Goal: Information Seeking & Learning: Learn about a topic

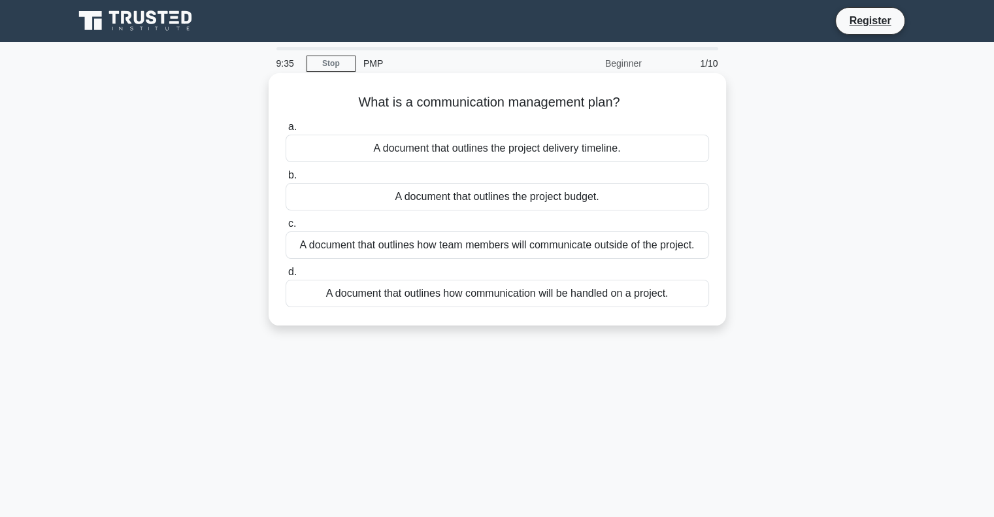
click at [552, 291] on div "A document that outlines how communication will be handled on a project." at bounding box center [498, 293] width 424 height 27
click at [286, 276] on input "d. A document that outlines how communication will be handled on a project." at bounding box center [286, 272] width 0 height 8
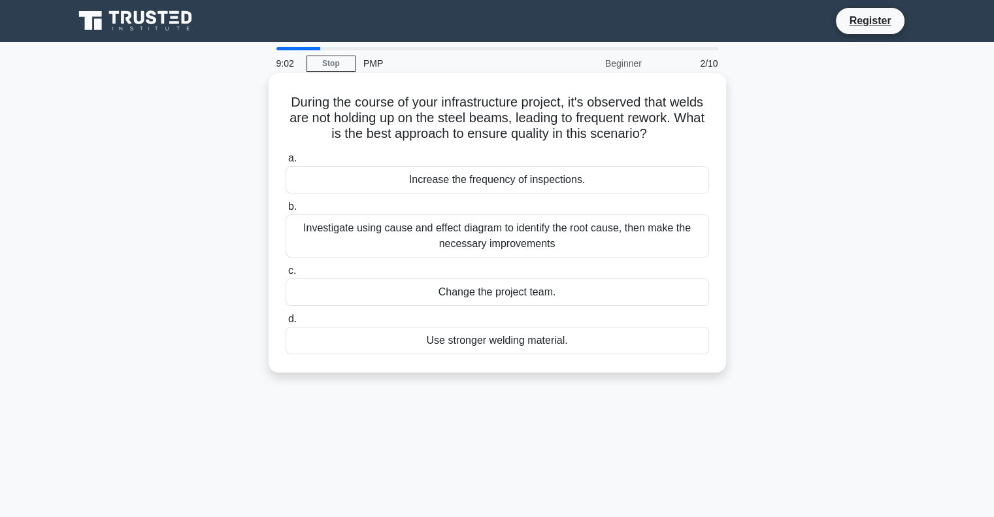
click at [561, 246] on div "Investigate using cause and effect diagram to identify the root cause, then mak…" at bounding box center [498, 235] width 424 height 43
click at [286, 211] on input "b. Investigate using cause and effect diagram to identify the root cause, then …" at bounding box center [286, 207] width 0 height 8
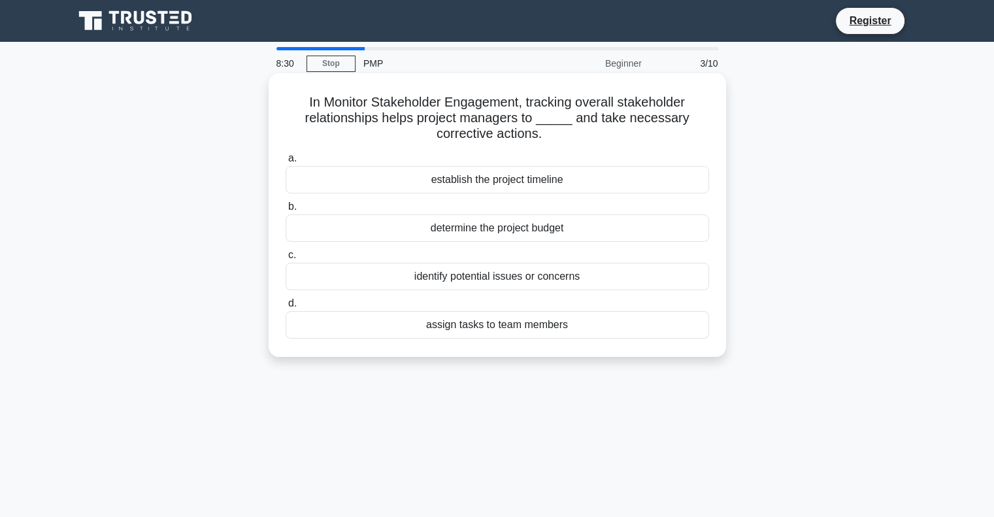
click at [552, 274] on div "identify potential issues or concerns" at bounding box center [498, 276] width 424 height 27
click at [286, 260] on input "c. identify potential issues or concerns" at bounding box center [286, 255] width 0 height 8
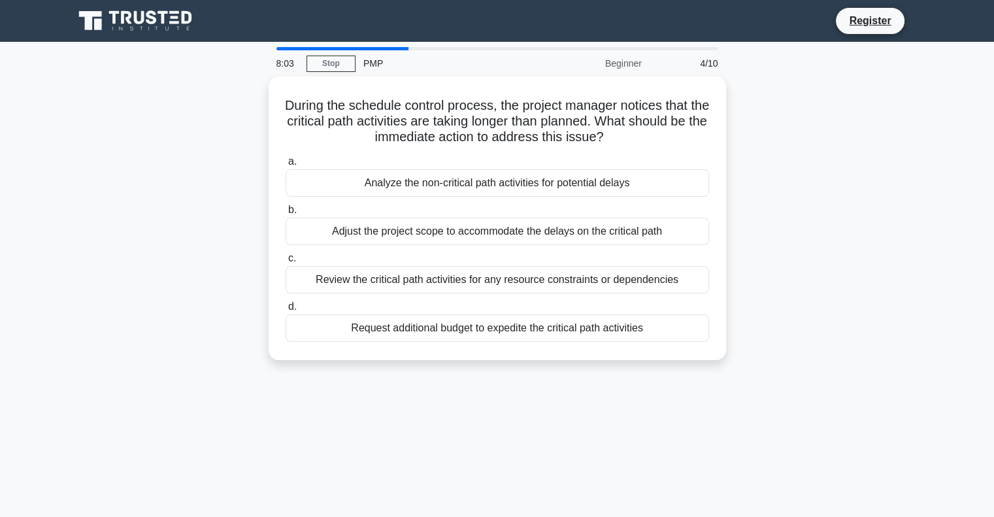
click at [552, 274] on div "Review the critical path activities for any resource constraints or dependencies" at bounding box center [498, 279] width 424 height 27
click at [286, 263] on input "c. Review the critical path activities for any resource constraints or dependen…" at bounding box center [286, 258] width 0 height 8
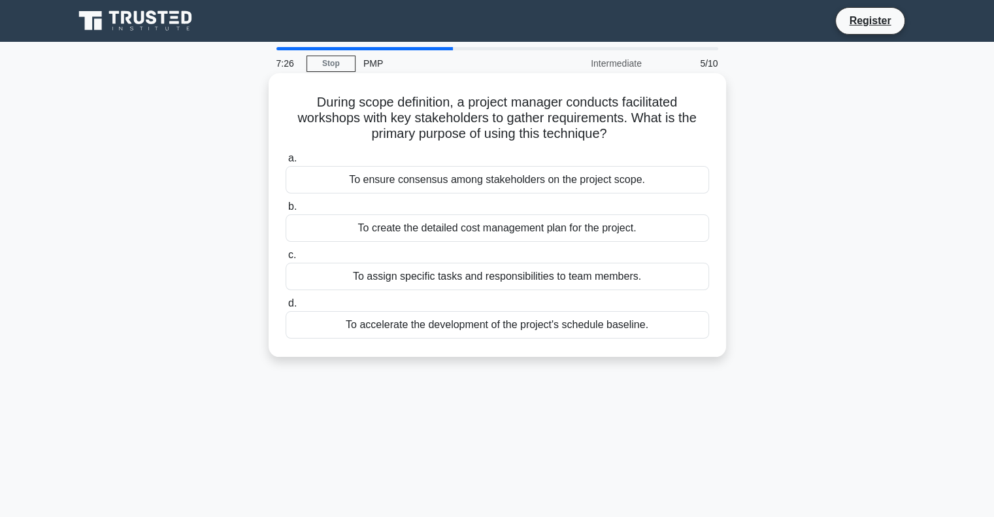
click at [478, 177] on div "To ensure consensus among stakeholders on the project scope." at bounding box center [498, 179] width 424 height 27
click at [286, 163] on input "a. To ensure consensus among stakeholders on the project scope." at bounding box center [286, 158] width 0 height 8
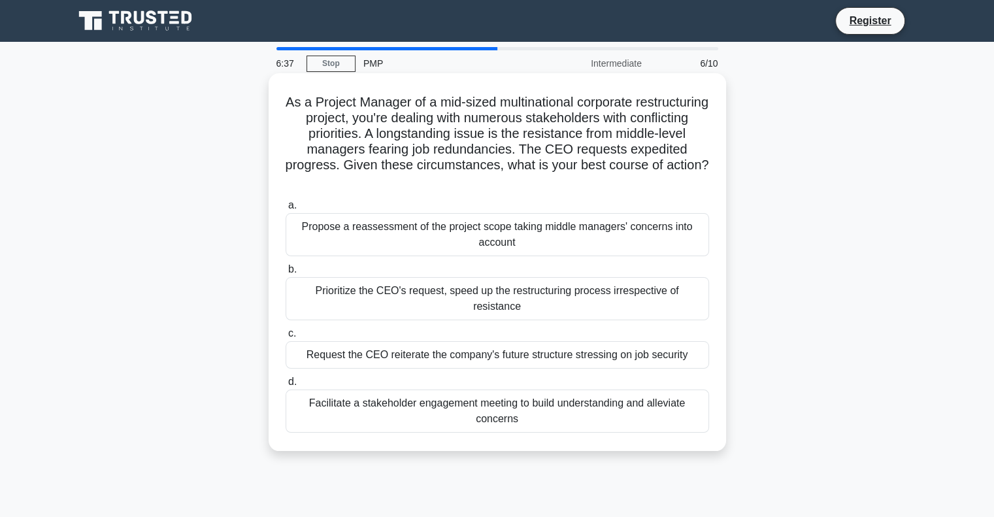
click at [399, 395] on div "Facilitate a stakeholder engagement meeting to build understanding and alleviat…" at bounding box center [498, 411] width 424 height 43
click at [286, 386] on input "d. Facilitate a stakeholder engagement meeting to build understanding and allev…" at bounding box center [286, 382] width 0 height 8
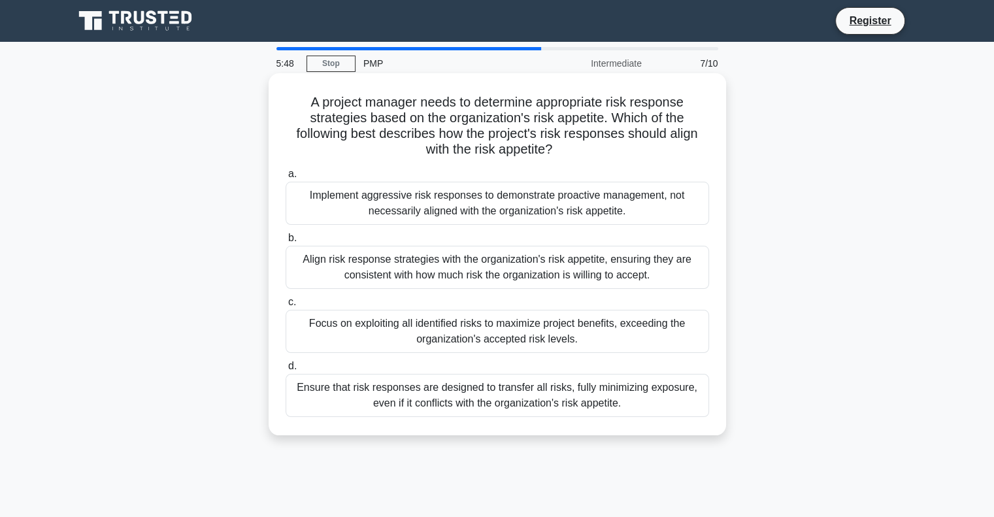
click at [509, 214] on div "Implement aggressive risk responses to demonstrate proactive management, not ne…" at bounding box center [498, 203] width 424 height 43
click at [286, 178] on input "a. Implement aggressive risk responses to demonstrate proactive management, not…" at bounding box center [286, 174] width 0 height 8
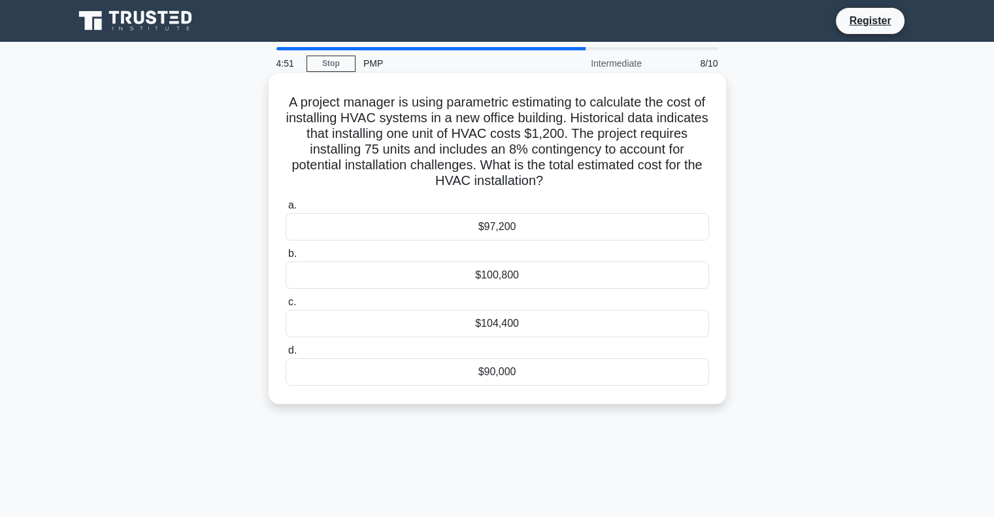
click at [535, 229] on div "$97,200" at bounding box center [498, 226] width 424 height 27
click at [286, 210] on input "a. $97,200" at bounding box center [286, 205] width 0 height 8
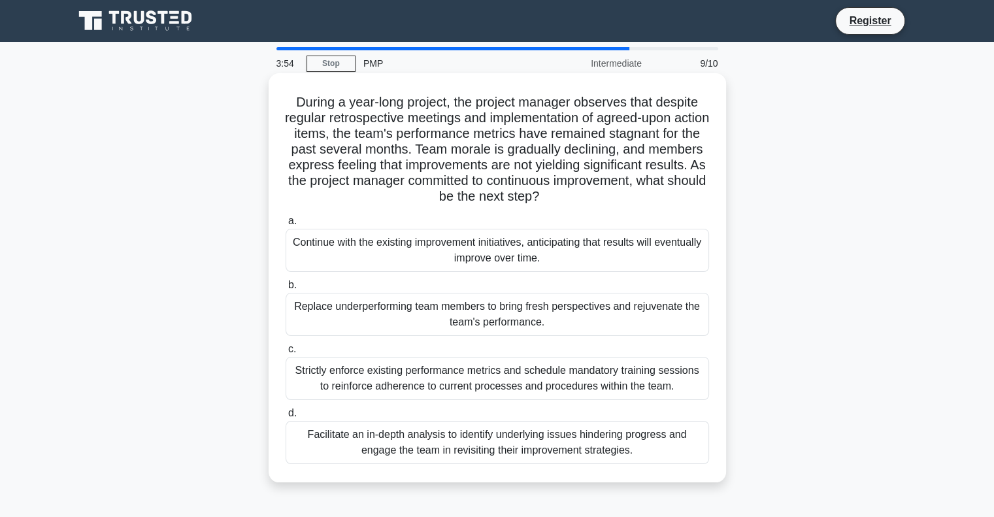
click at [418, 439] on div "Facilitate an in-depth analysis to identify underlying issues hindering progres…" at bounding box center [498, 442] width 424 height 43
click at [286, 418] on input "d. Facilitate an in-depth analysis to identify underlying issues hindering prog…" at bounding box center [286, 413] width 0 height 8
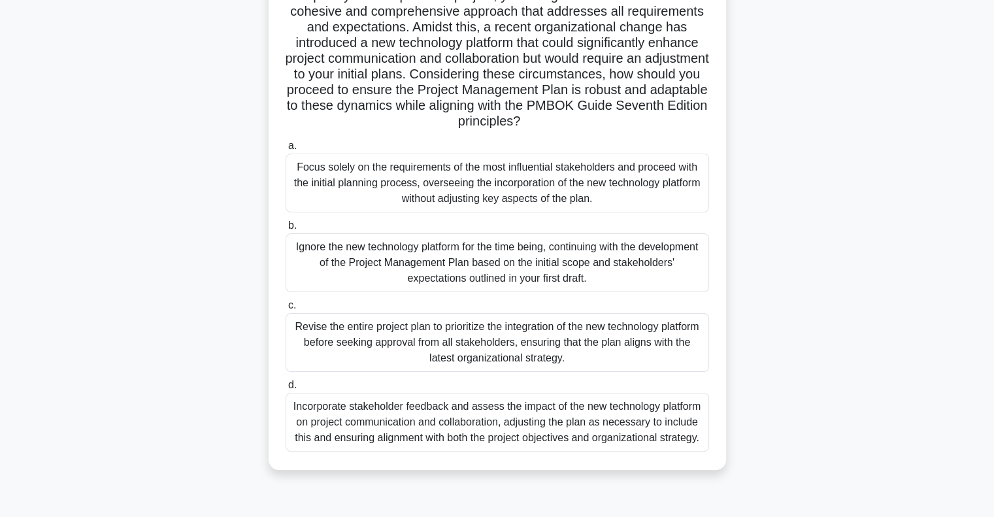
scroll to position [189, 0]
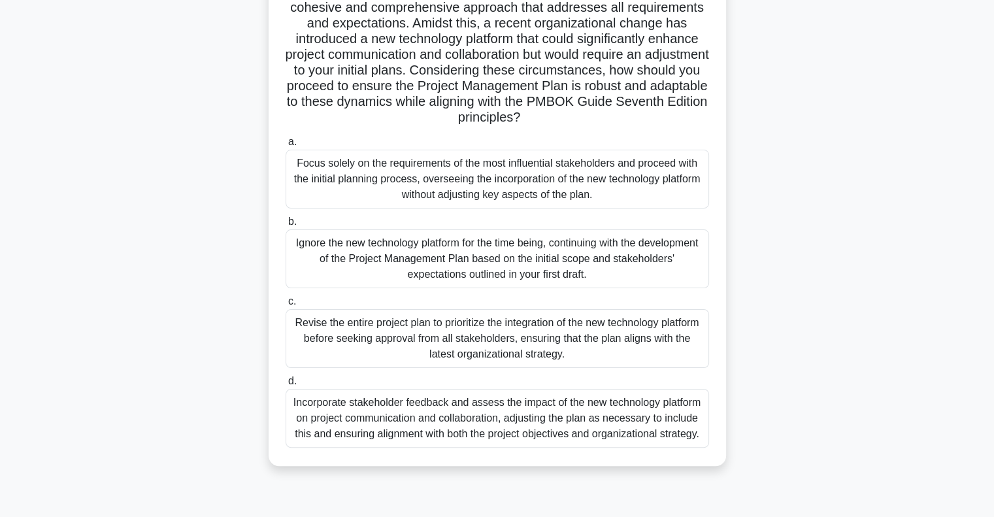
click at [467, 420] on div "Incorporate stakeholder feedback and assess the impact of the new technology pl…" at bounding box center [498, 418] width 424 height 59
click at [286, 386] on input "d. Incorporate stakeholder feedback and assess the impact of the new technology…" at bounding box center [286, 381] width 0 height 8
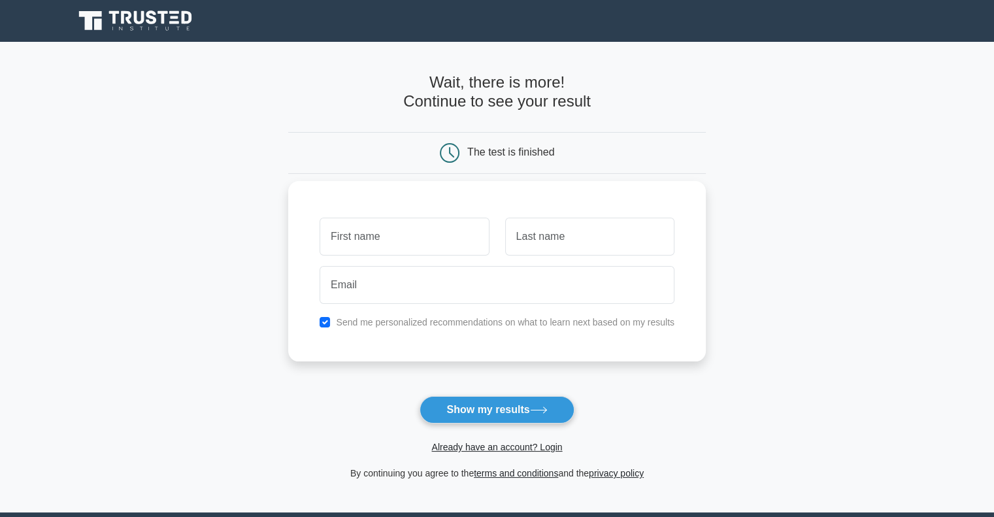
click at [460, 229] on input "text" at bounding box center [404, 237] width 169 height 38
type input "Girish"
type input "Kothari"
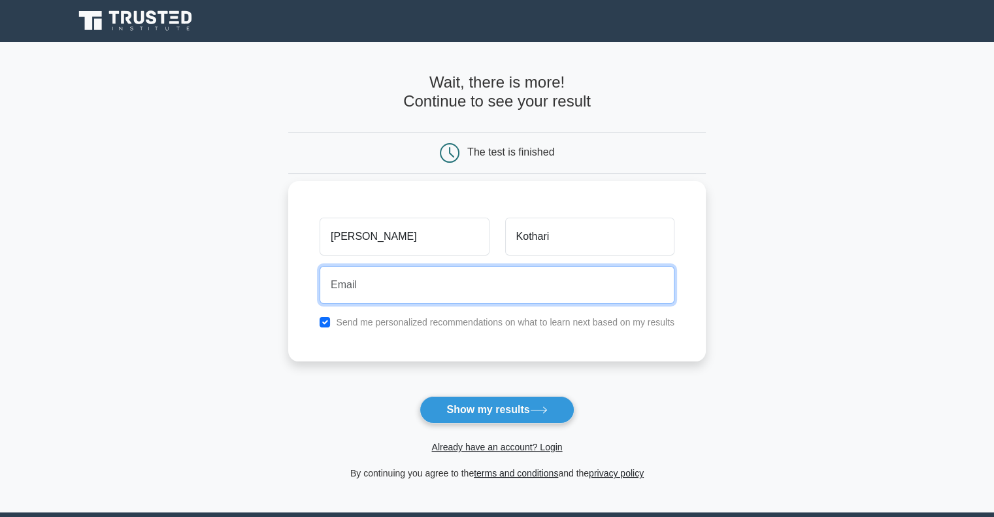
click at [394, 299] on input "email" at bounding box center [497, 285] width 355 height 38
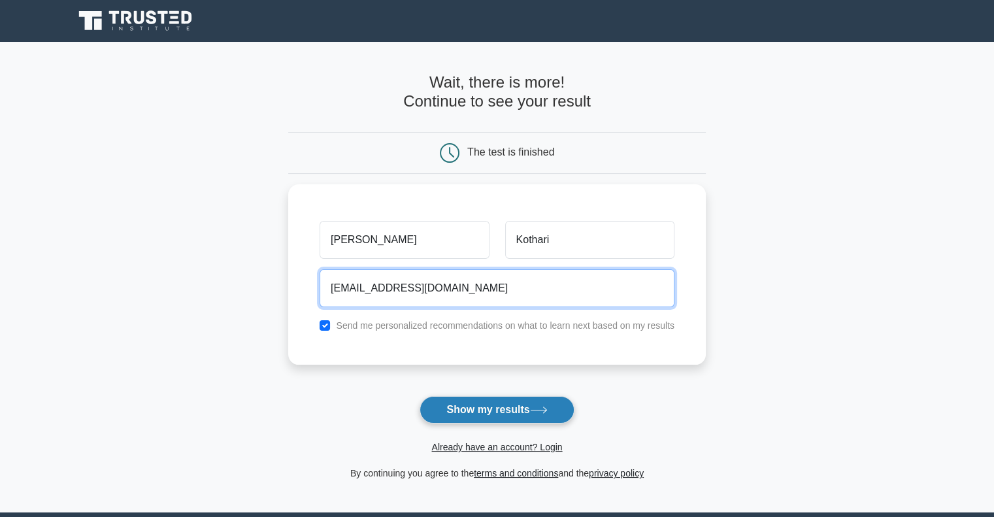
type input "girikothari@gmail.com"
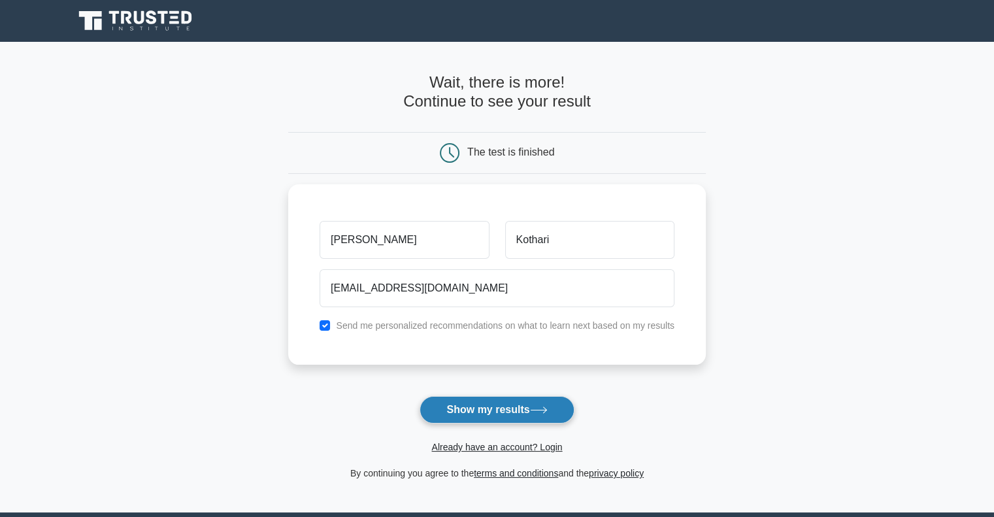
click at [477, 411] on button "Show my results" at bounding box center [497, 409] width 154 height 27
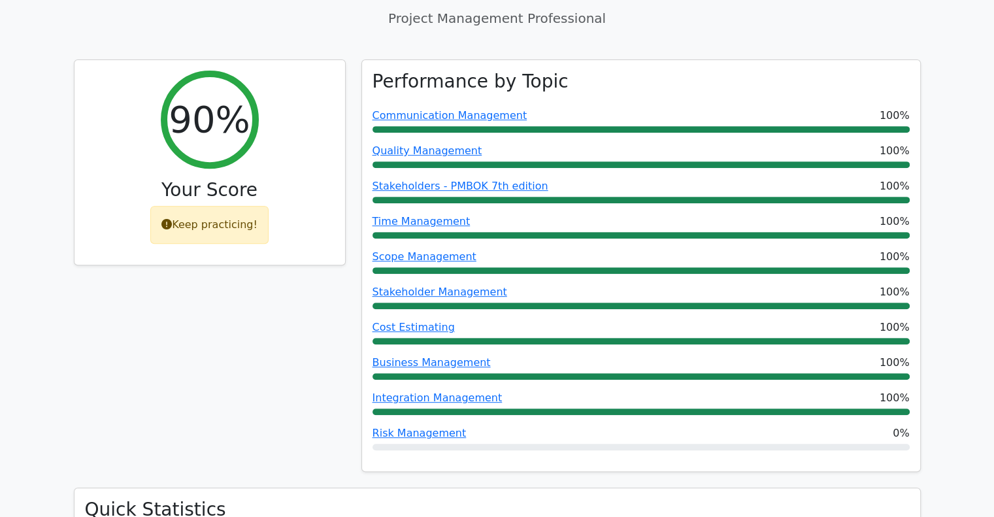
scroll to position [526, 0]
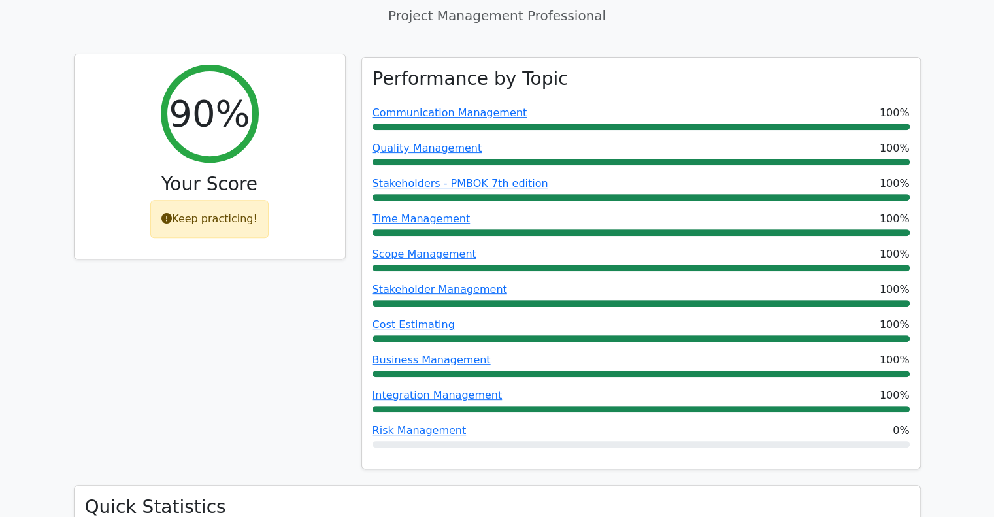
click at [214, 200] on div "Keep practicing!" at bounding box center [209, 219] width 118 height 38
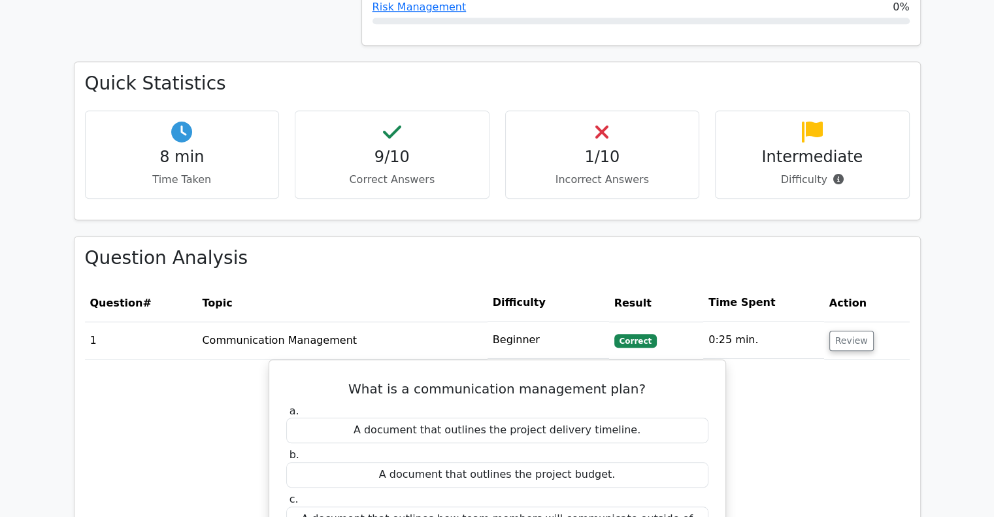
scroll to position [965, 0]
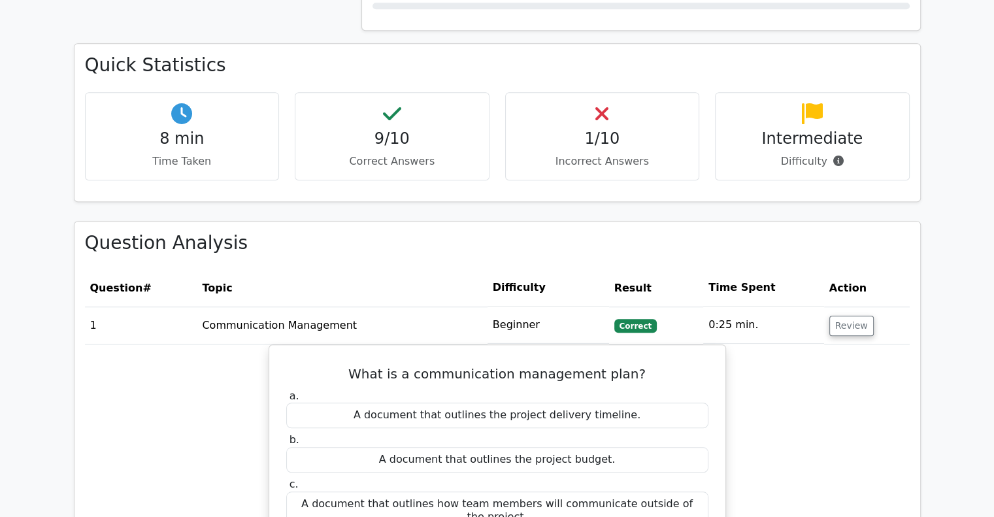
click at [567, 129] on h4 "1/10" at bounding box center [602, 138] width 173 height 19
click at [778, 129] on h4 "Intermediate" at bounding box center [812, 138] width 173 height 19
click at [220, 129] on h4 "8 min" at bounding box center [182, 138] width 173 height 19
click at [356, 154] on p "Correct Answers" at bounding box center [392, 162] width 173 height 16
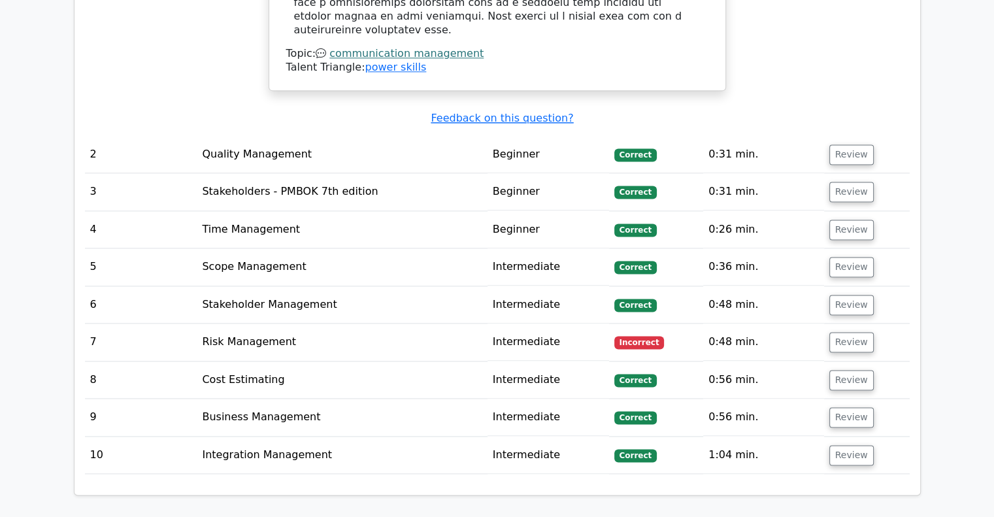
scroll to position [1749, 0]
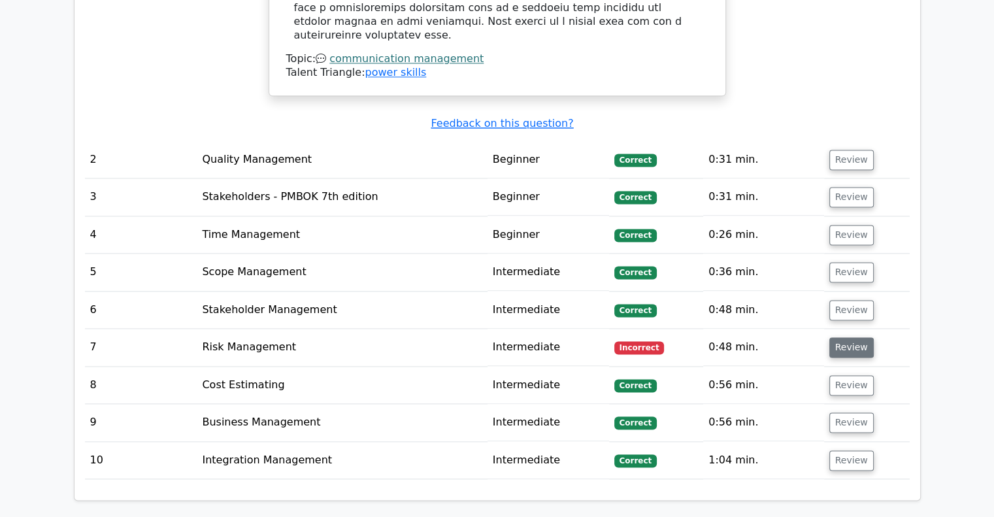
click at [835, 337] on button "Review" at bounding box center [851, 347] width 44 height 20
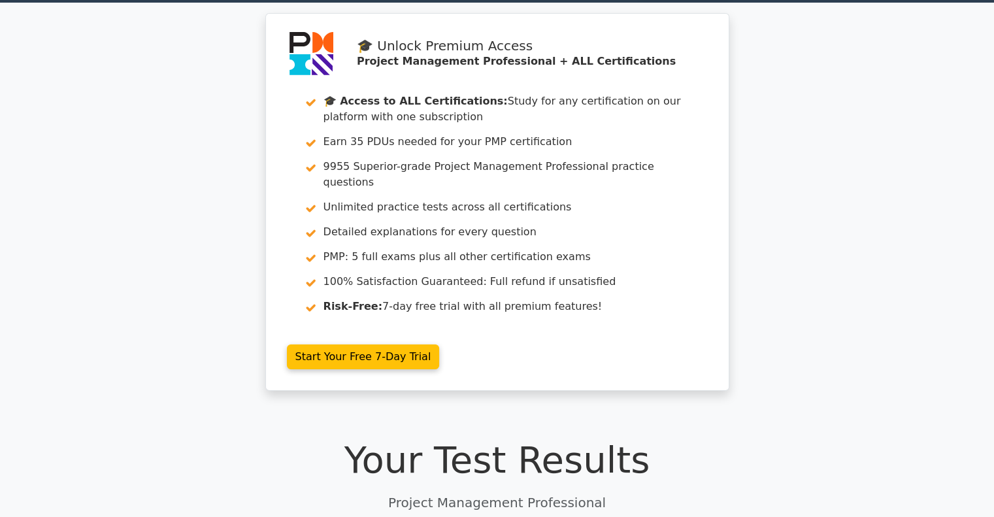
scroll to position [0, 0]
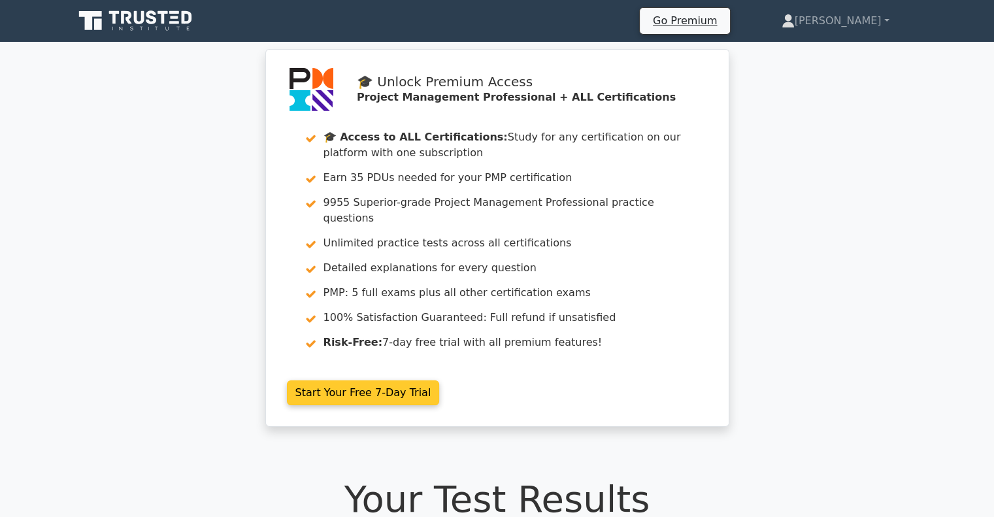
click at [440, 380] on link "Start Your Free 7-Day Trial" at bounding box center [363, 392] width 153 height 25
